Goal: Information Seeking & Learning: Learn about a topic

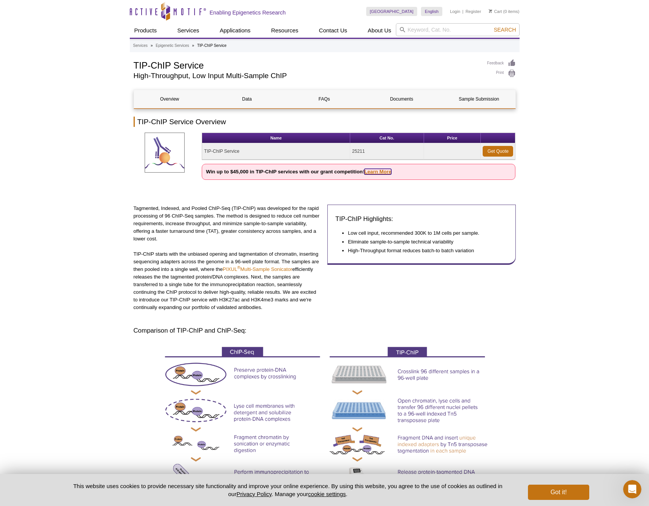
click at [378, 171] on link "Learn More" at bounding box center [377, 172] width 27 height 6
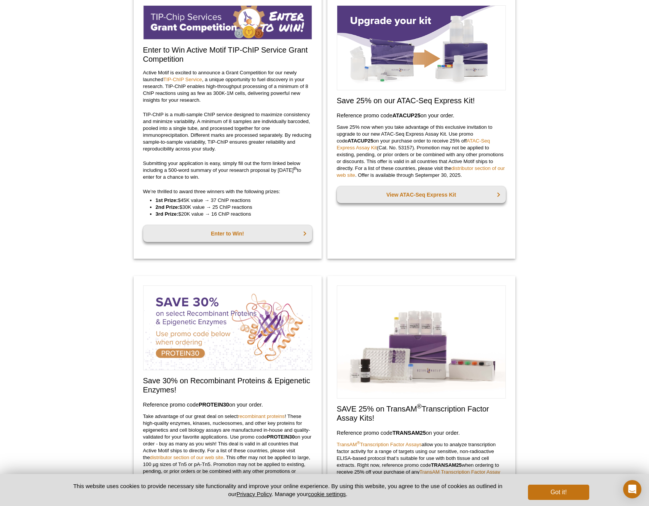
scroll to position [61, 0]
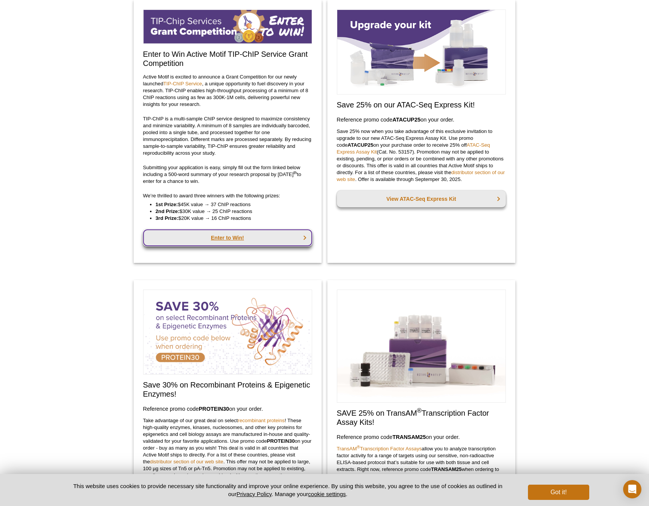
click at [275, 236] on link "Enter to Win!" at bounding box center [227, 237] width 169 height 17
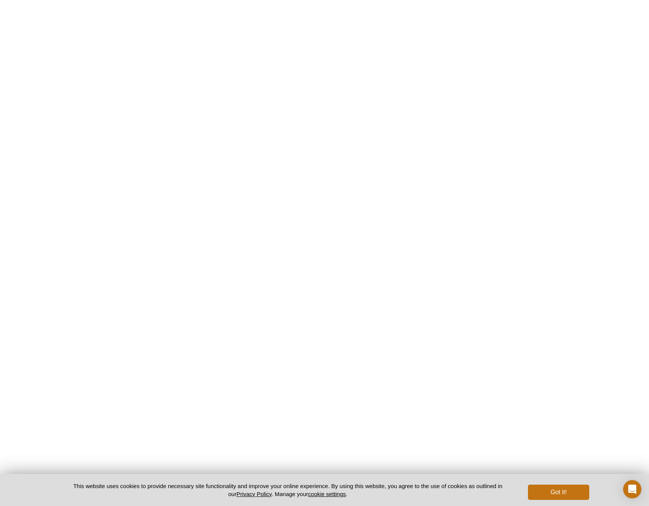
scroll to position [1239, 0]
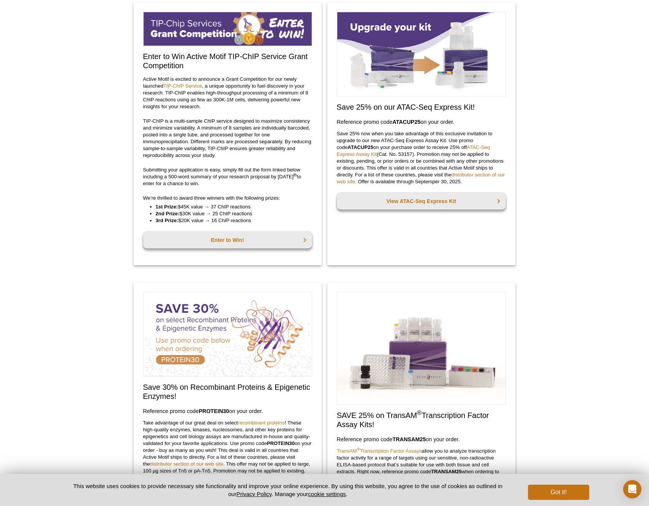
scroll to position [61, 0]
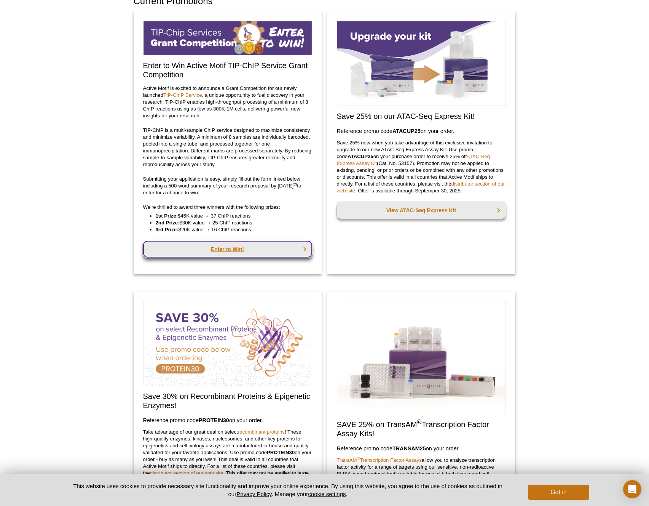
click at [227, 244] on link "Enter to Win!" at bounding box center [227, 249] width 169 height 17
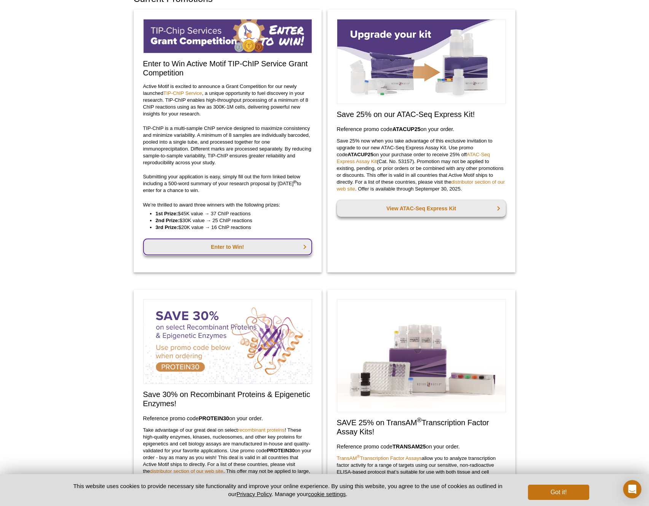
scroll to position [49, 0]
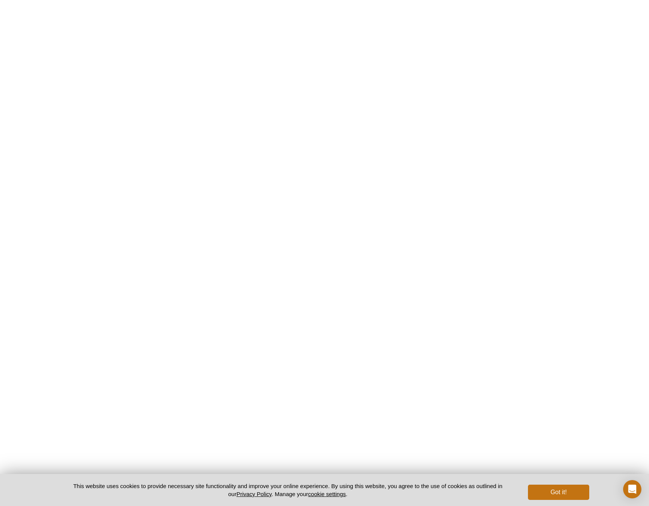
scroll to position [1591, 0]
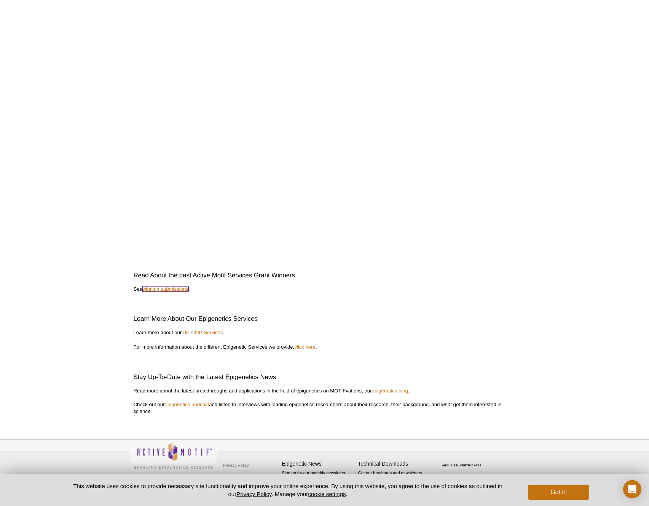
click at [173, 289] on link "winning submissions" at bounding box center [165, 289] width 46 height 6
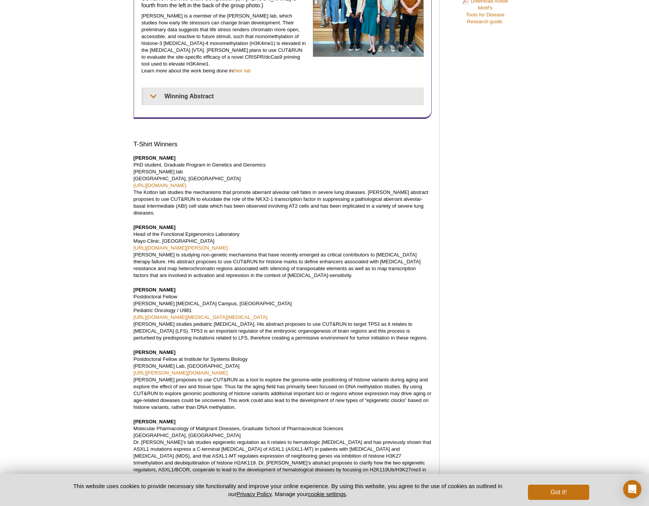
scroll to position [669, 0]
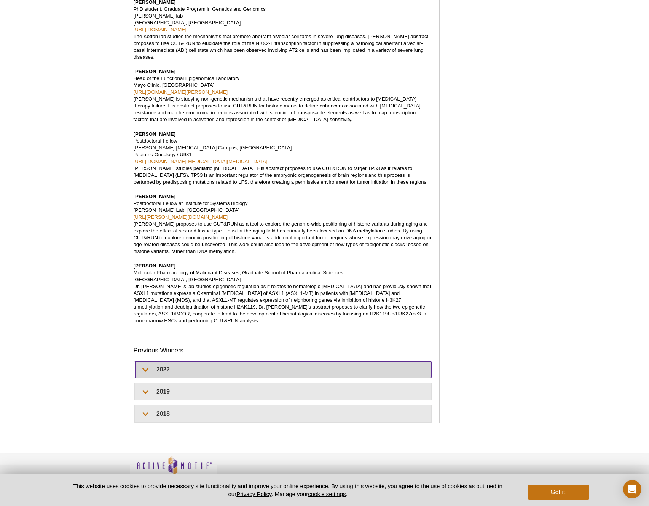
click at [169, 361] on summary "2022" at bounding box center [283, 369] width 296 height 17
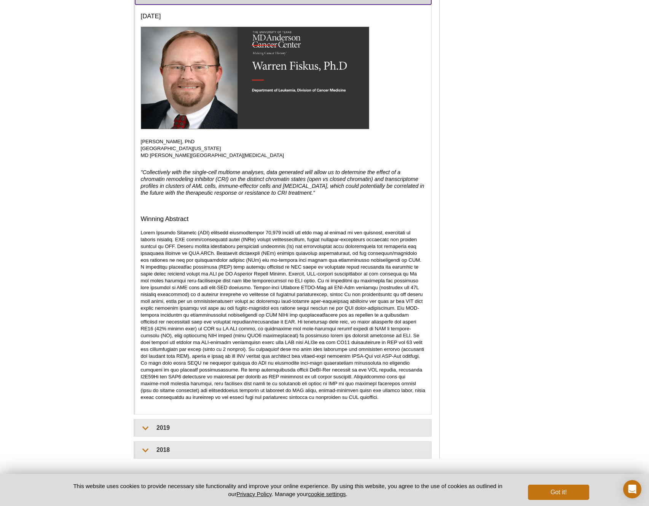
scroll to position [1078, 0]
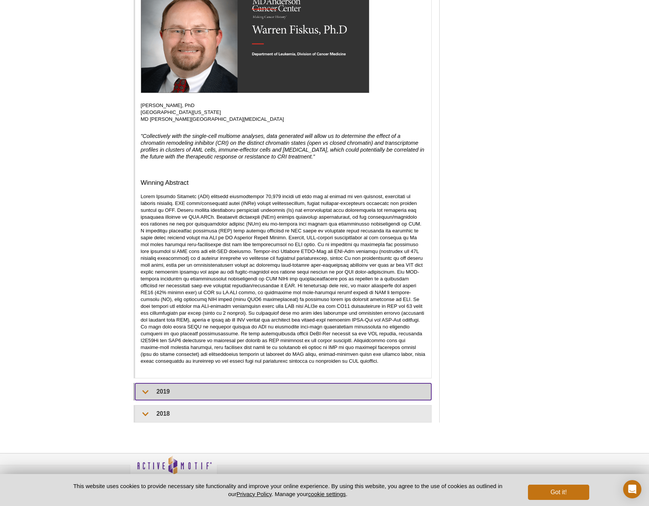
click at [185, 383] on summary "2019" at bounding box center [283, 391] width 297 height 17
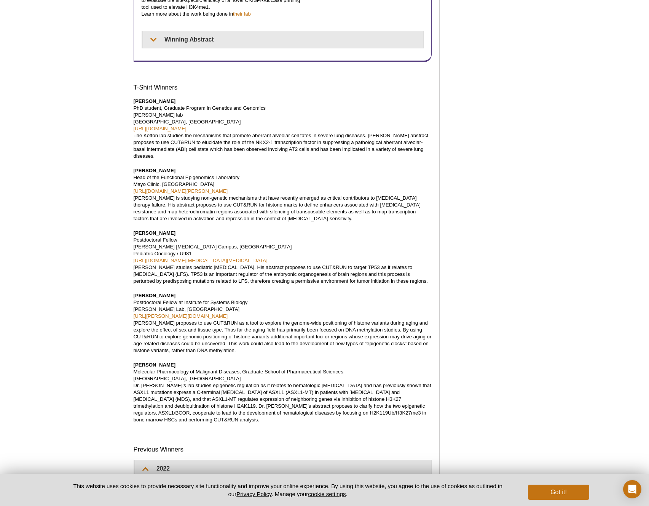
scroll to position [0, 0]
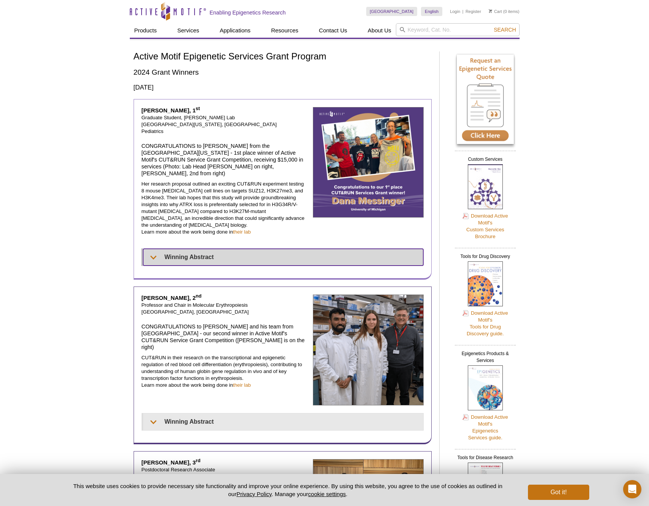
click at [188, 249] on summary "Winning Abstract" at bounding box center [283, 257] width 281 height 17
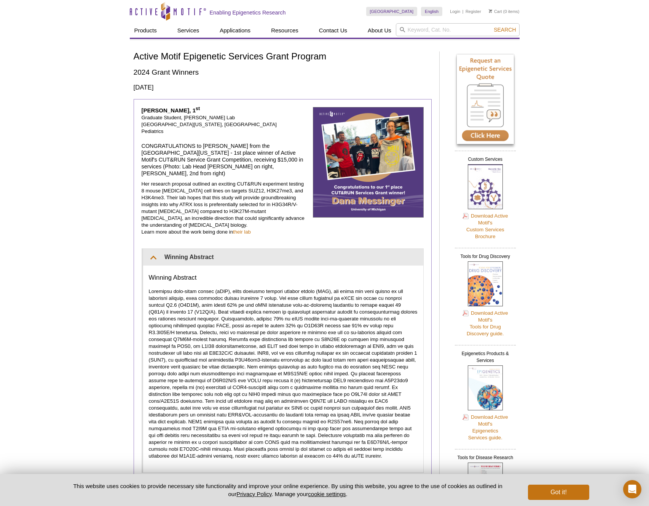
click at [388, 161] on img at bounding box center [368, 162] width 111 height 111
